Goal: Task Accomplishment & Management: Manage account settings

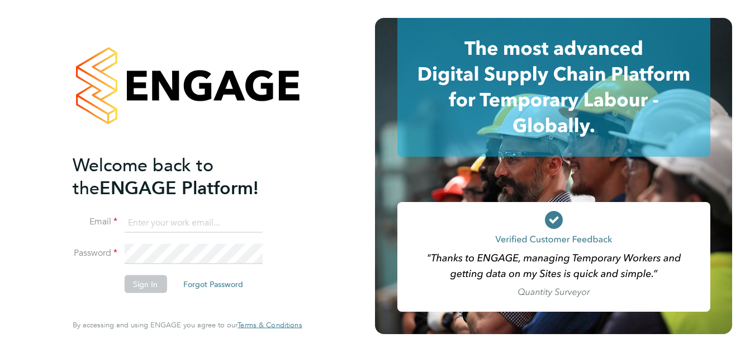
click at [196, 213] on input at bounding box center [193, 222] width 138 height 20
paste input "payroll.downloadqueries@hays.com"
type input "payroll.downloadqueries@hays.com"
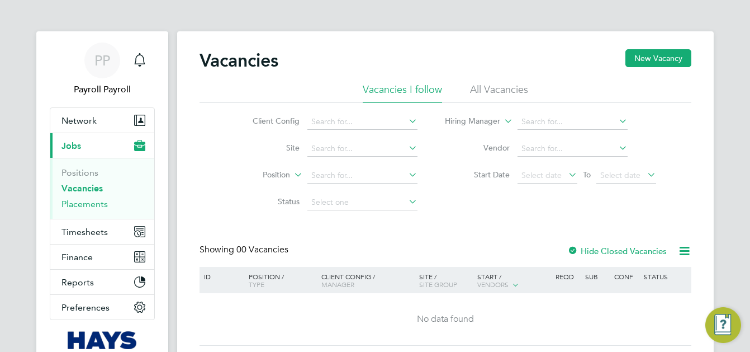
click at [99, 200] on link "Placements" at bounding box center [84, 203] width 46 height 11
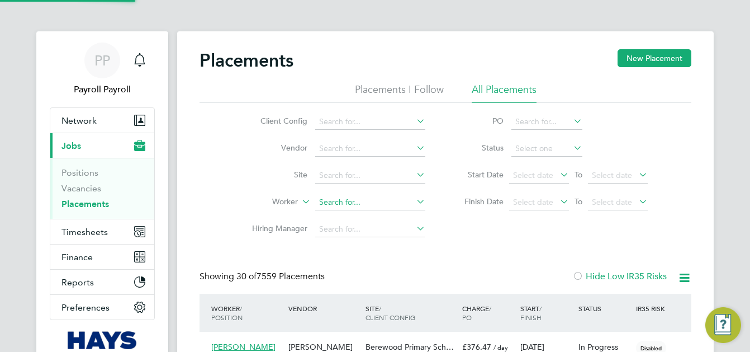
click at [336, 200] on input at bounding box center [370, 202] width 110 height 16
paste input "Gillingwater"
click at [344, 213] on li "Charlie Harry Gillingwater" at bounding box center [407, 217] width 185 height 15
type input "[PERSON_NAME] [PERSON_NAME]"
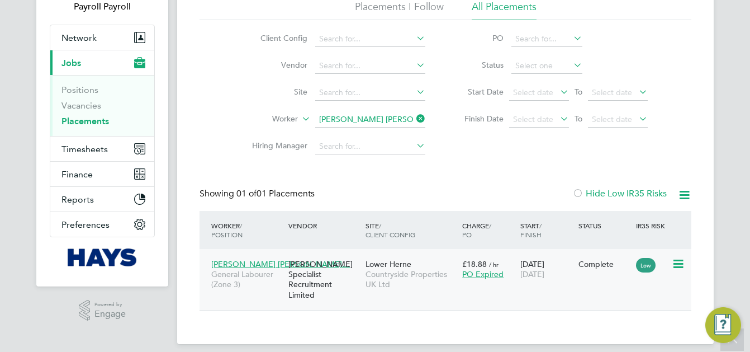
click at [275, 284] on span "General Labourer (Zone 3)" at bounding box center [247, 279] width 72 height 20
click at [255, 291] on div "Charlie Harry Gilli… General Labourer (Zone 3)" at bounding box center [246, 274] width 77 height 42
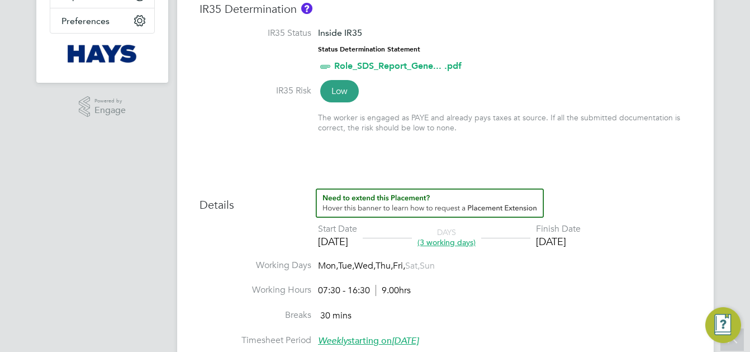
scroll to position [286, 0]
click div "Placement IR35 Determination IR35 Status Inside IR35 Status Determination State…"
